Goal: Task Accomplishment & Management: Use online tool/utility

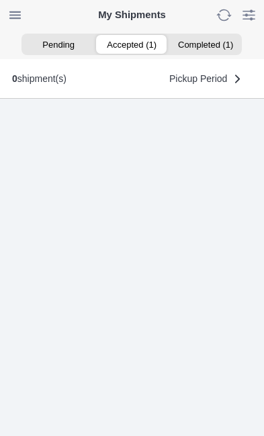
click at [127, 44] on ion-segment-button "Accepted (1)" at bounding box center [131, 44] width 73 height 19
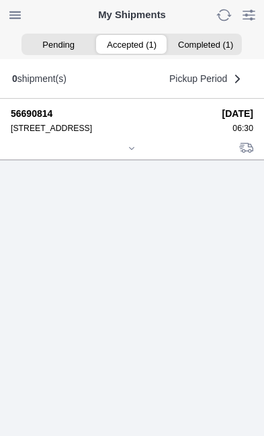
click at [136, 155] on div at bounding box center [132, 150] width 243 height 10
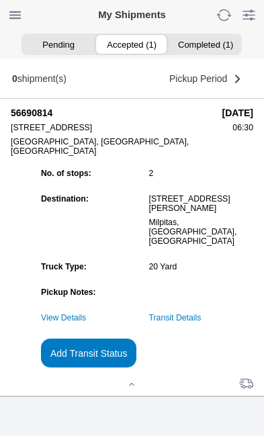
scroll to position [140, 0]
click at [0, 0] on slot "Add Transit Status" at bounding box center [0, 0] width 0 height 0
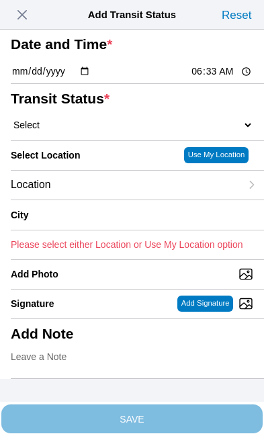
click at [228, 79] on input "06:33" at bounding box center [221, 72] width 63 height 14
type input "06:30"
click at [97, 131] on select "Select Arrive at Drop Off Arrive at Pickup Break Start Break Stop Depart Drop O…" at bounding box center [132, 125] width 243 height 12
select select "ARVPULOC"
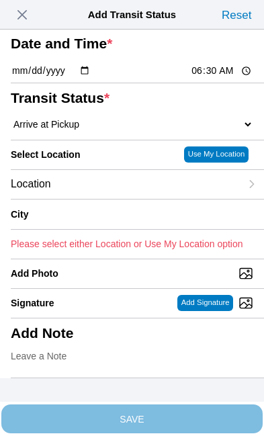
scroll to position [60, 0]
click at [110, 199] on div "Location" at bounding box center [126, 184] width 230 height 29
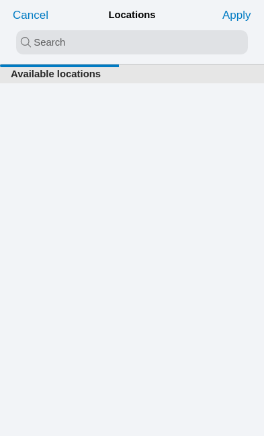
click at [37, 42] on input "search text" at bounding box center [132, 42] width 232 height 24
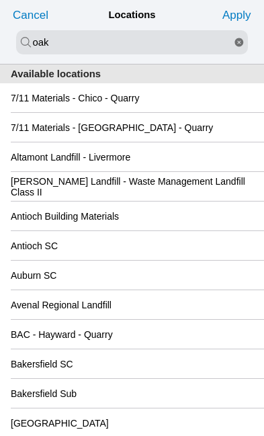
type input "oak"
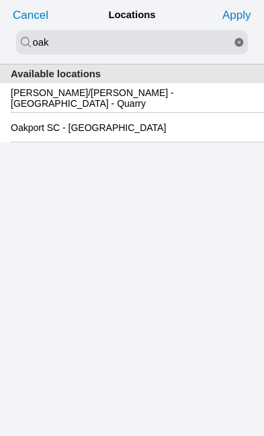
click at [0, 0] on slot "Oakport SC - [GEOGRAPHIC_DATA]" at bounding box center [0, 0] width 0 height 0
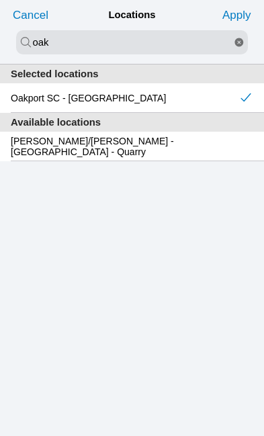
click at [0, 0] on slot "Apply" at bounding box center [0, 0] width 0 height 0
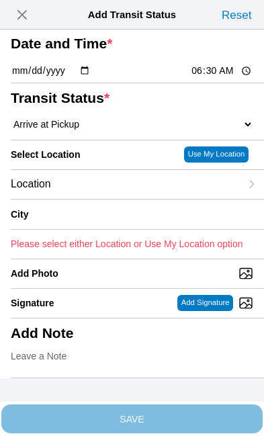
type input "[GEOGRAPHIC_DATA]"
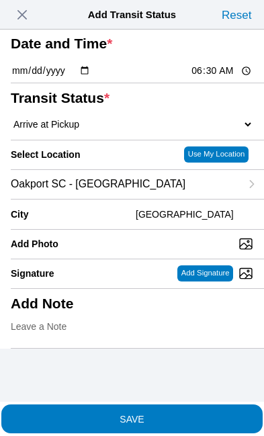
click at [190, 414] on span "SAVE" at bounding box center [132, 418] width 243 height 9
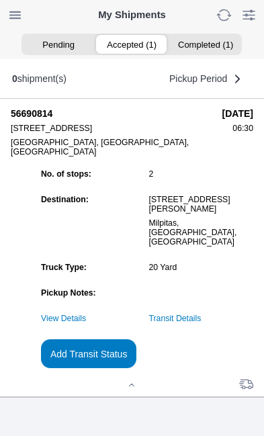
scroll to position [0, 0]
